Goal: Task Accomplishment & Management: Use online tool/utility

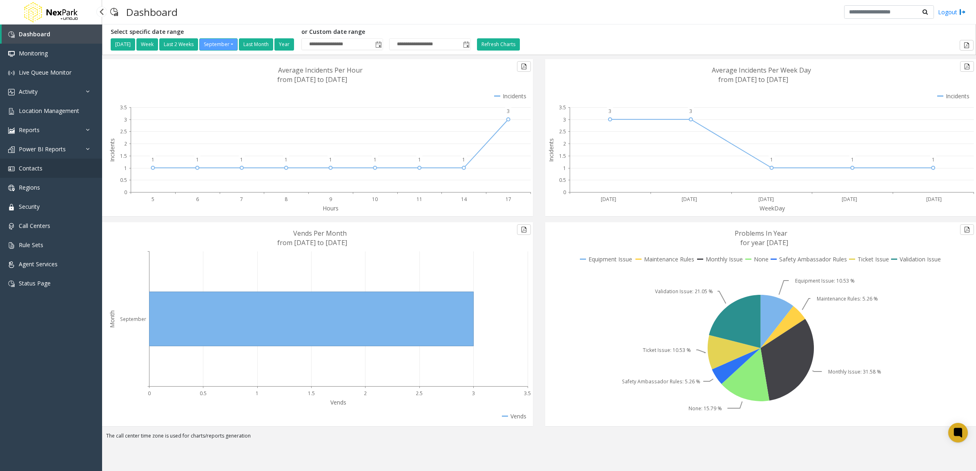
click at [34, 171] on span "Contacts" at bounding box center [31, 168] width 24 height 8
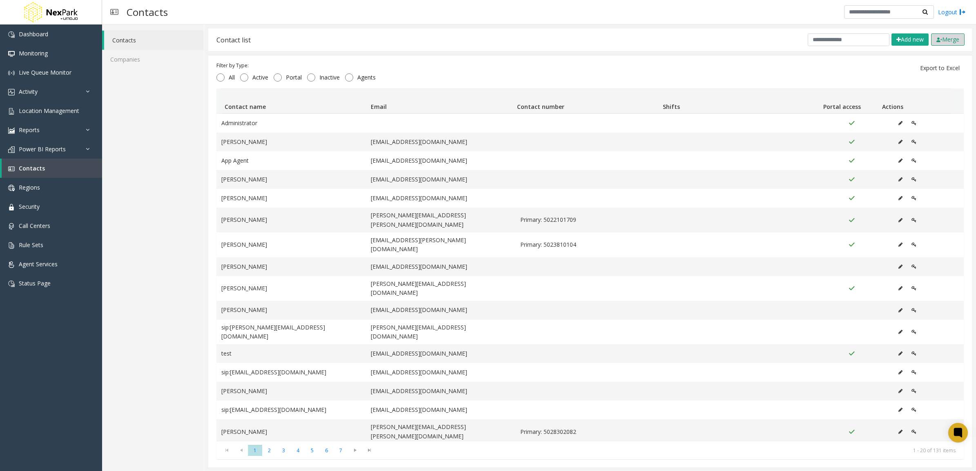
click at [954, 38] on button "Merge" at bounding box center [947, 39] width 33 height 12
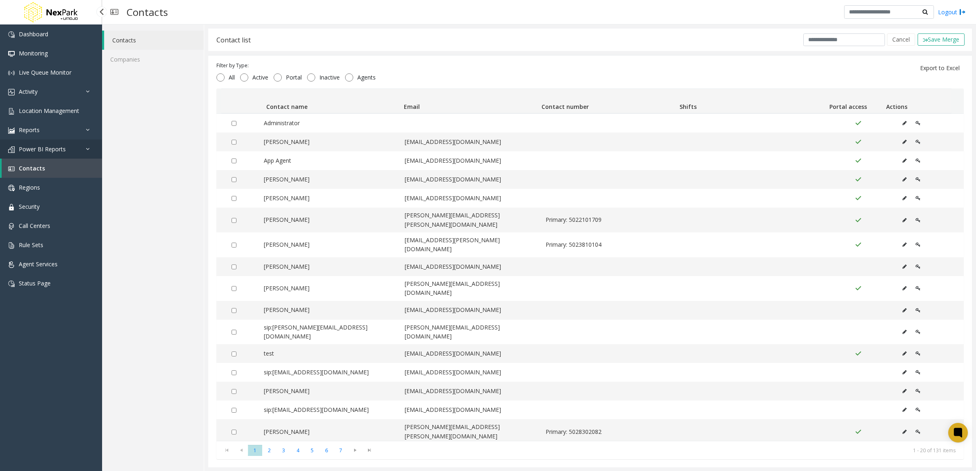
click at [59, 142] on link "Power BI Reports" at bounding box center [51, 149] width 102 height 19
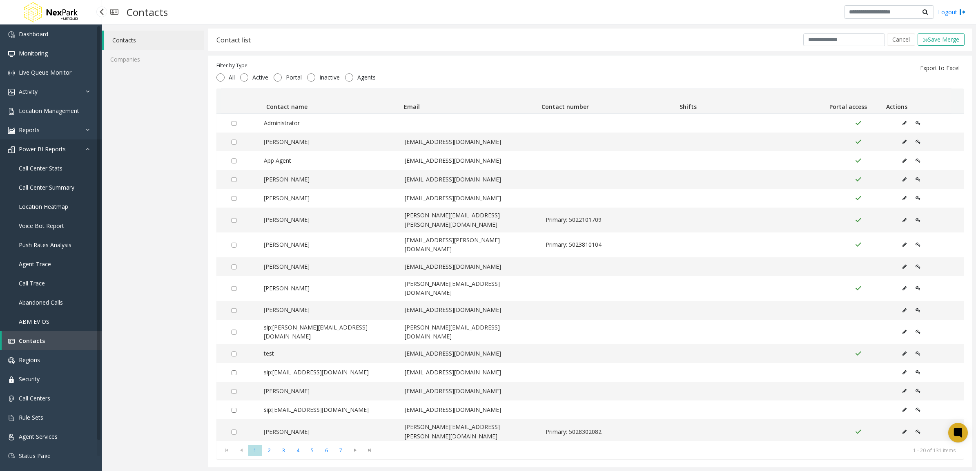
click at [64, 148] on span "Power BI Reports" at bounding box center [42, 149] width 47 height 8
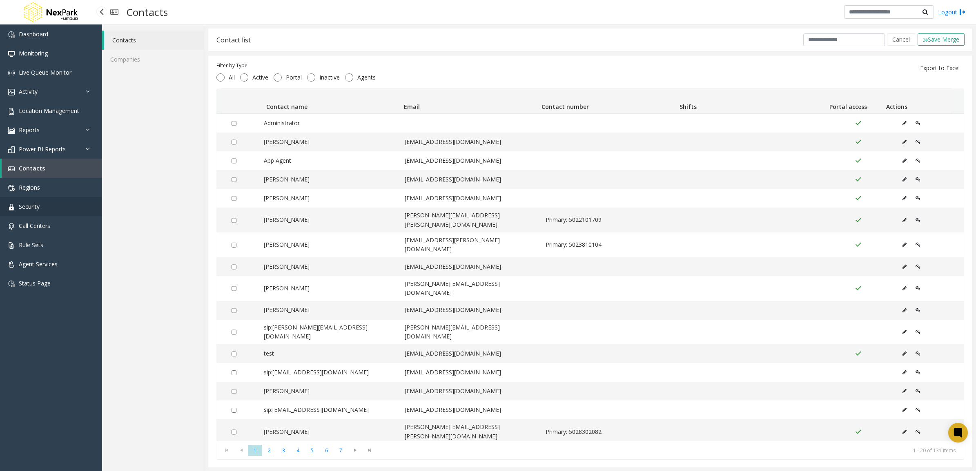
click at [49, 212] on link "Security" at bounding box center [51, 206] width 102 height 19
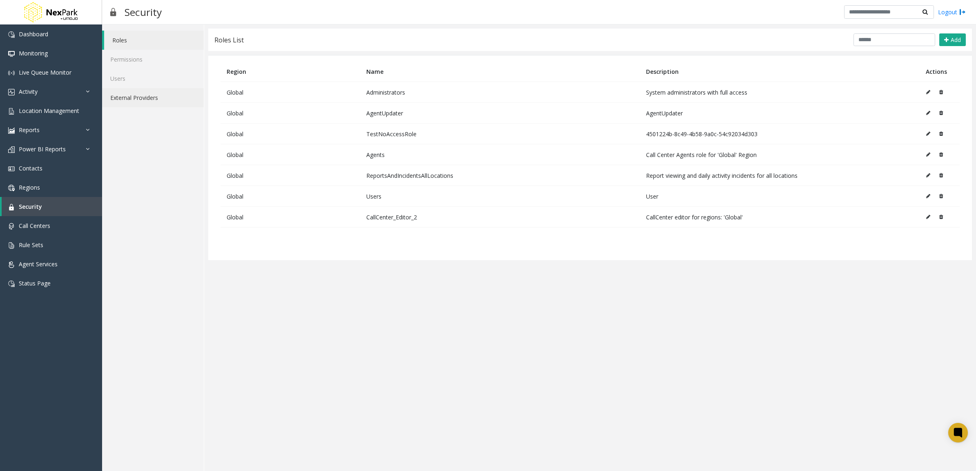
click at [150, 100] on link "External Providers" at bounding box center [153, 97] width 102 height 19
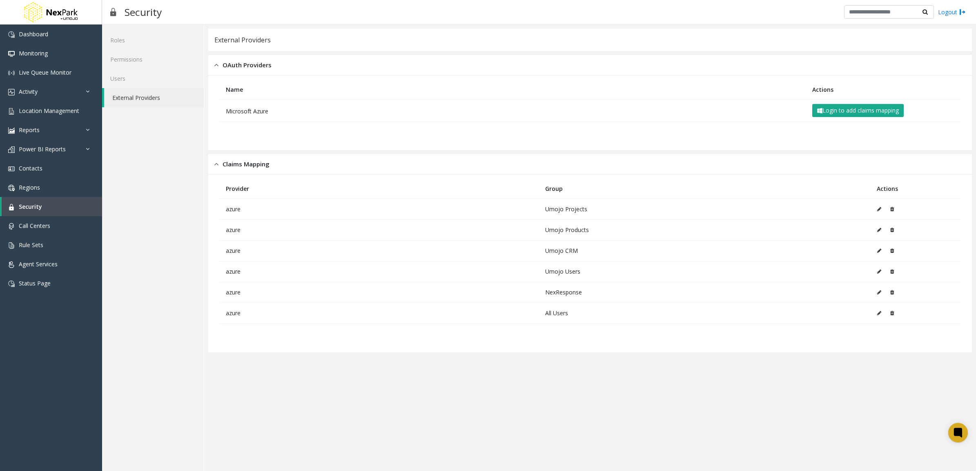
click at [558, 295] on td "NexResponse" at bounding box center [704, 292] width 331 height 21
